Goal: Transaction & Acquisition: Purchase product/service

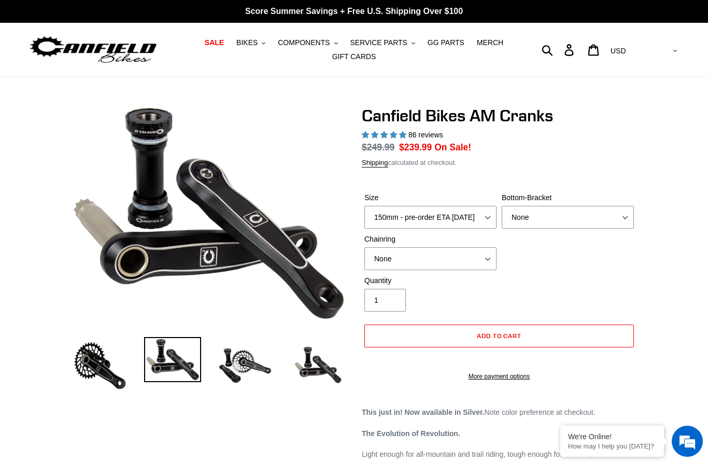
select select "highest-rating"
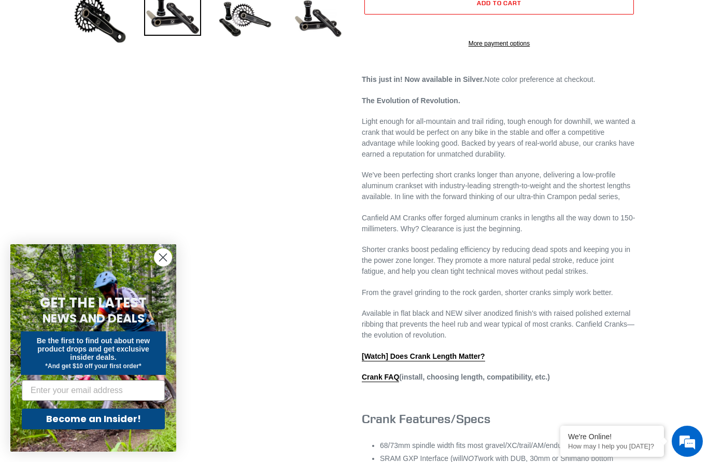
click at [164, 262] on circle "Close dialog" at bounding box center [163, 257] width 17 height 17
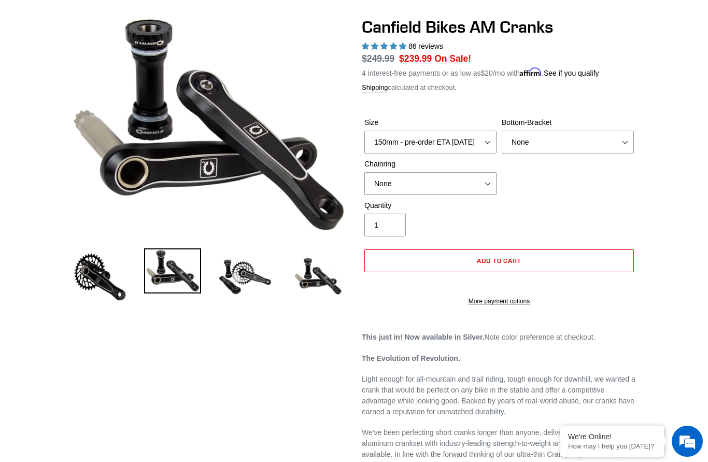
scroll to position [88, 0]
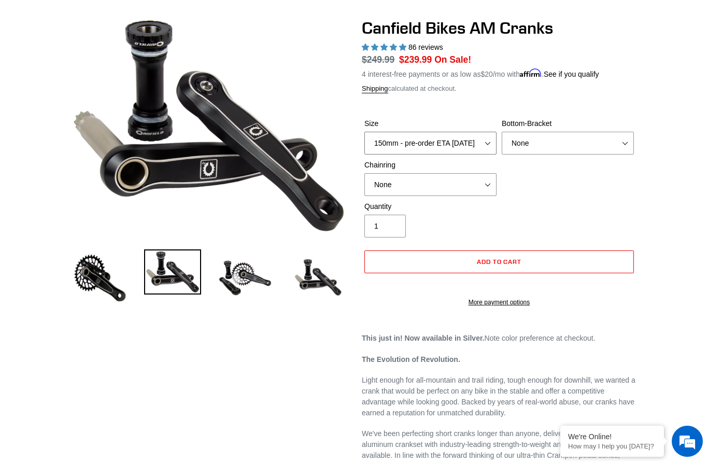
click at [485, 145] on select "150mm - pre-order ETA 9/30/25 155mm - pre-order ETA 9/30/25 160mm - pre-order E…" at bounding box center [430, 143] width 132 height 23
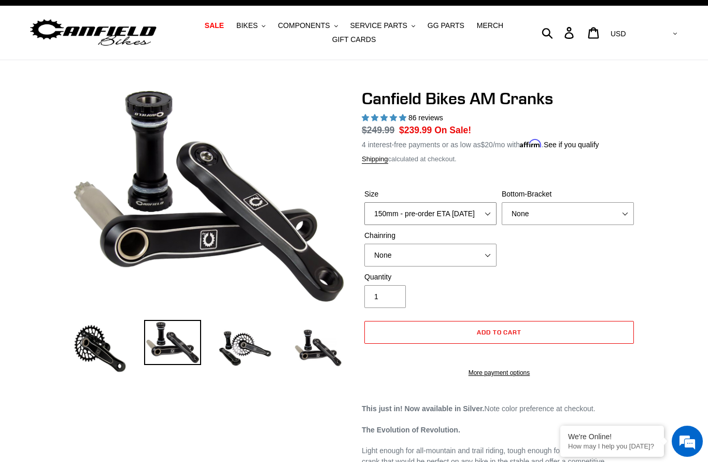
scroll to position [0, 0]
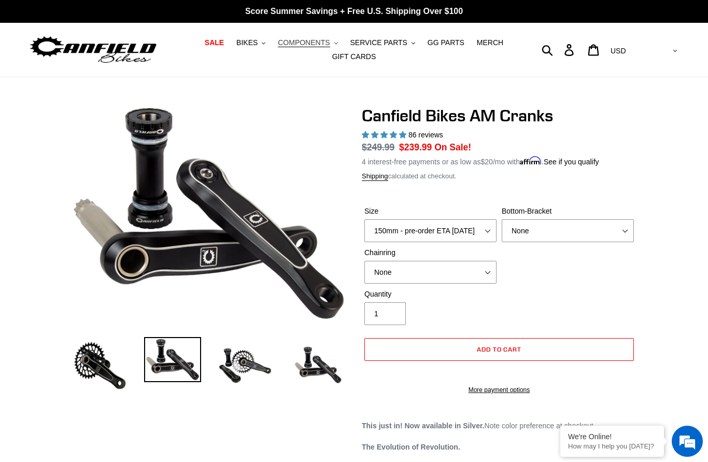
click at [341, 46] on button "COMPONENTS .cls-1{fill:#231f20}" at bounding box center [308, 43] width 70 height 14
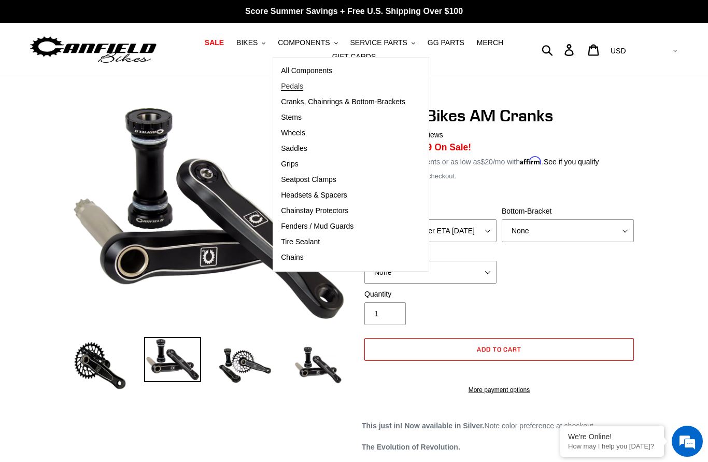
click at [297, 94] on link "Pedals" at bounding box center [343, 87] width 140 height 16
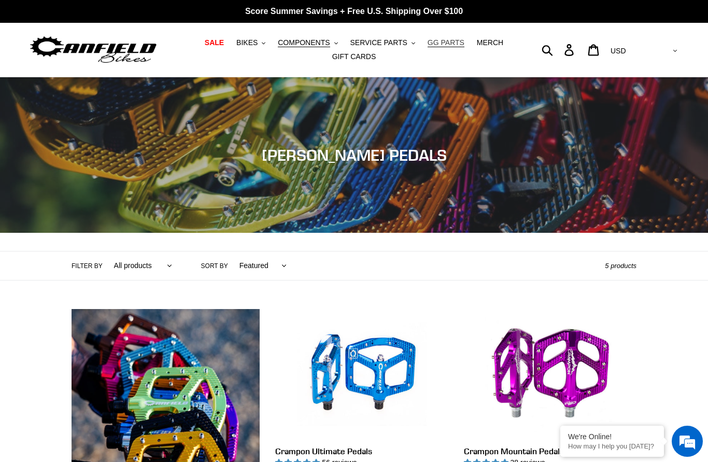
click at [445, 47] on span "GG PARTS" at bounding box center [446, 42] width 37 height 9
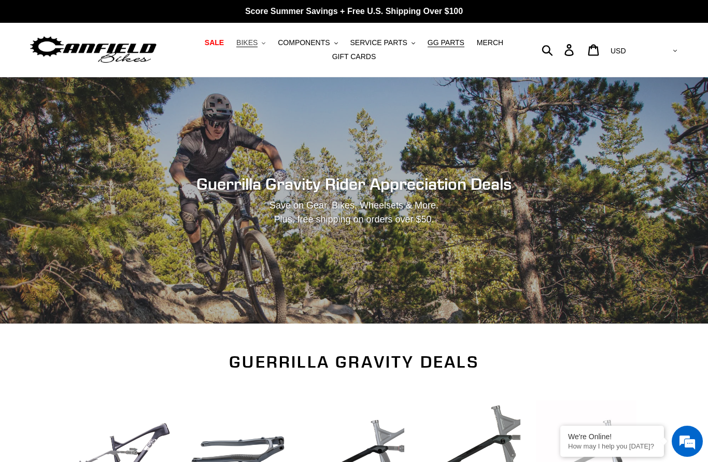
click at [258, 45] on span "BIKES" at bounding box center [246, 42] width 21 height 9
